Goal: Task Accomplishment & Management: Use online tool/utility

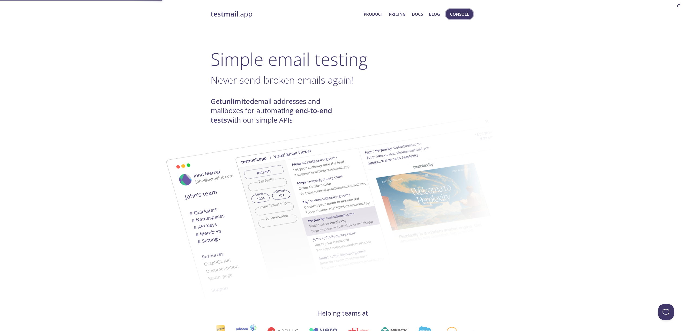
click at [460, 14] on span "Console" at bounding box center [459, 14] width 19 height 7
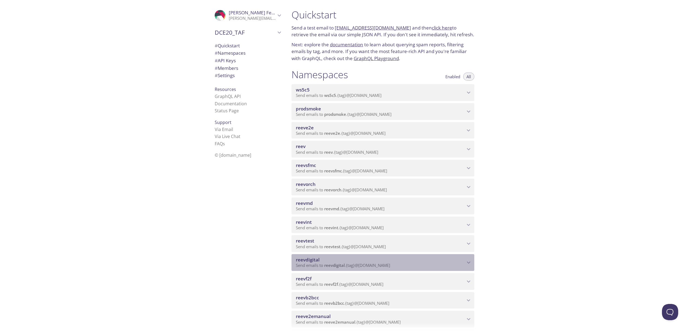
click at [421, 266] on p "Send emails to reevdigital . {tag} @[DOMAIN_NAME]" at bounding box center [380, 264] width 169 height 5
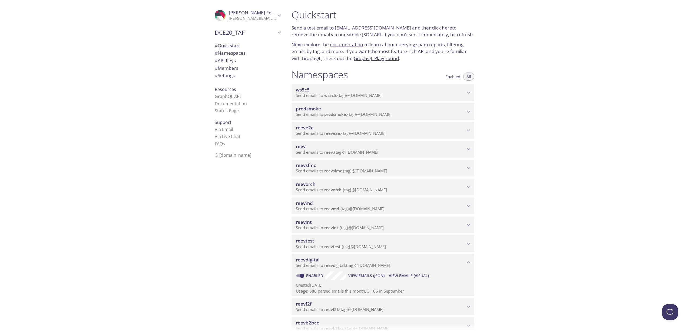
click at [415, 277] on span "View Emails (Visual)" at bounding box center [409, 275] width 40 height 6
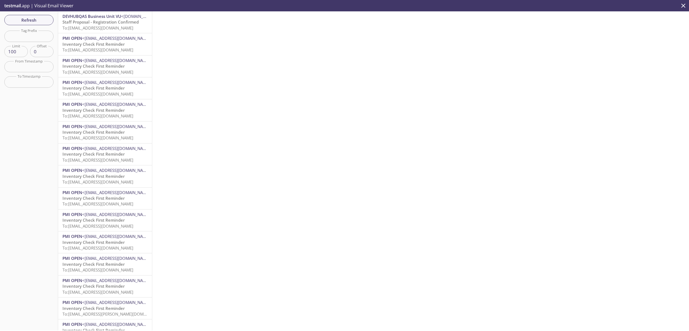
click at [107, 29] on span "To: [EMAIL_ADDRESS][DOMAIN_NAME]" at bounding box center [97, 27] width 71 height 5
